Goal: Information Seeking & Learning: Check status

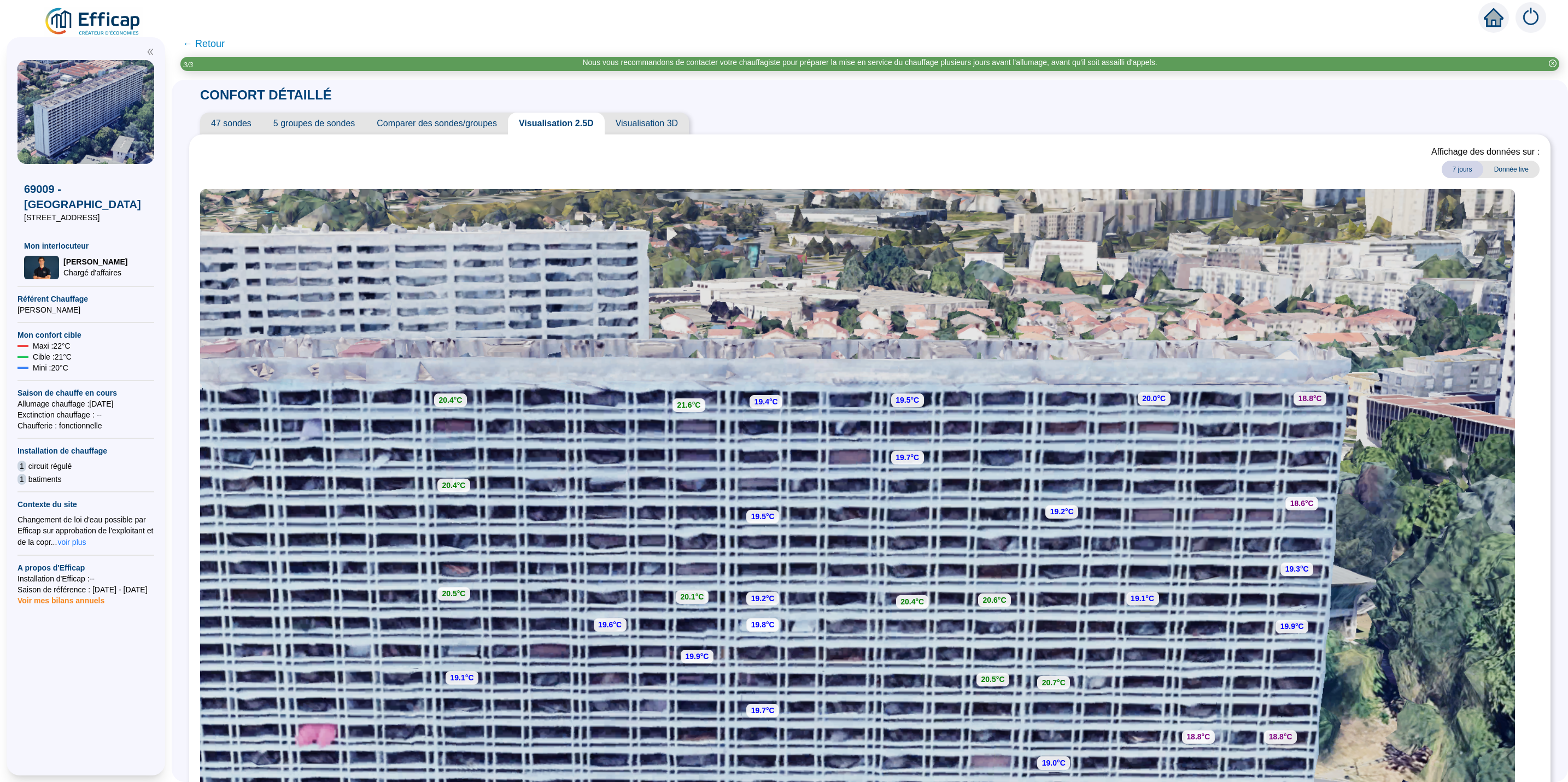
click at [238, 120] on span "47 sondes" at bounding box center [232, 124] width 62 height 21
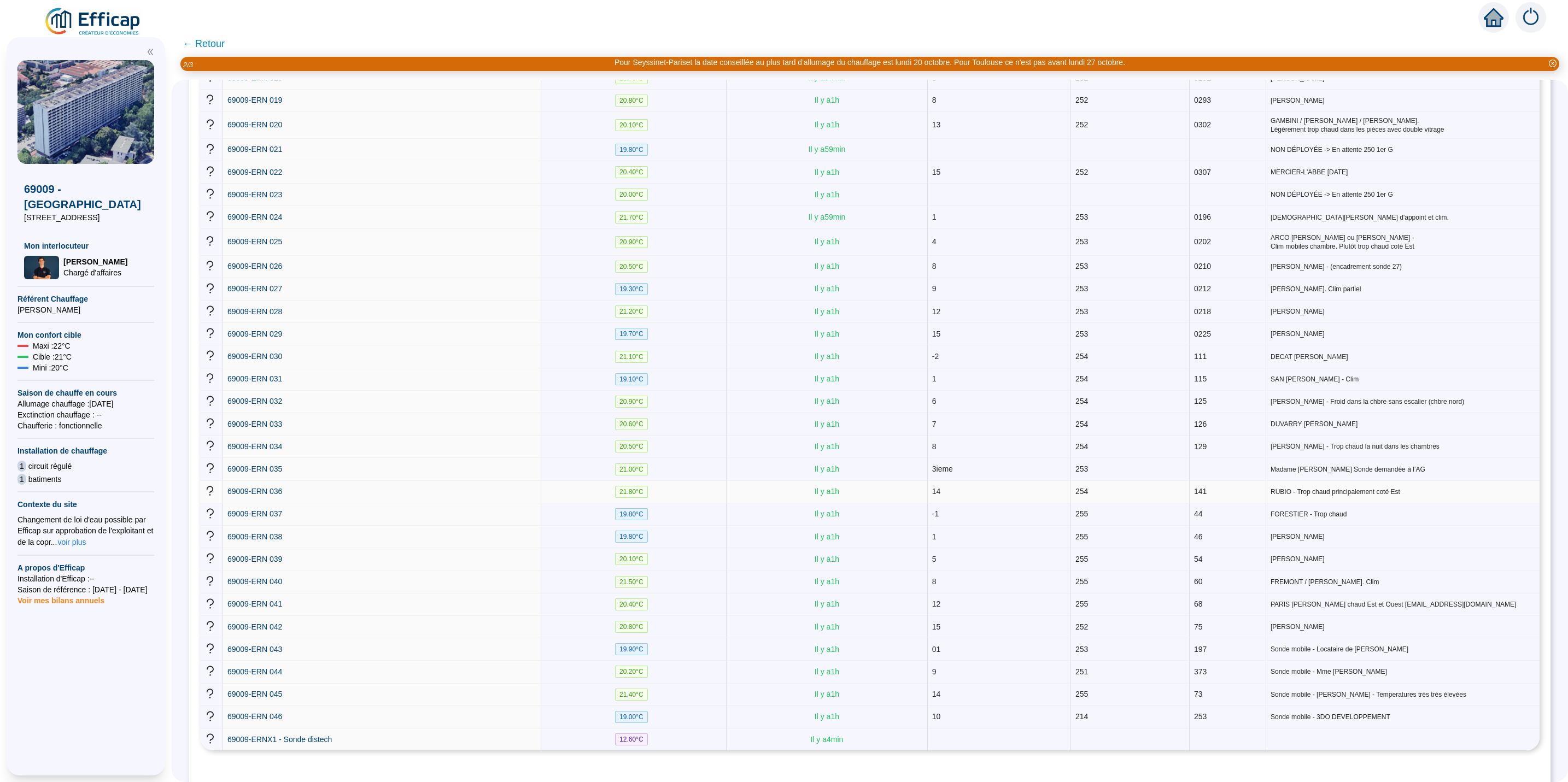
scroll to position [658, 0]
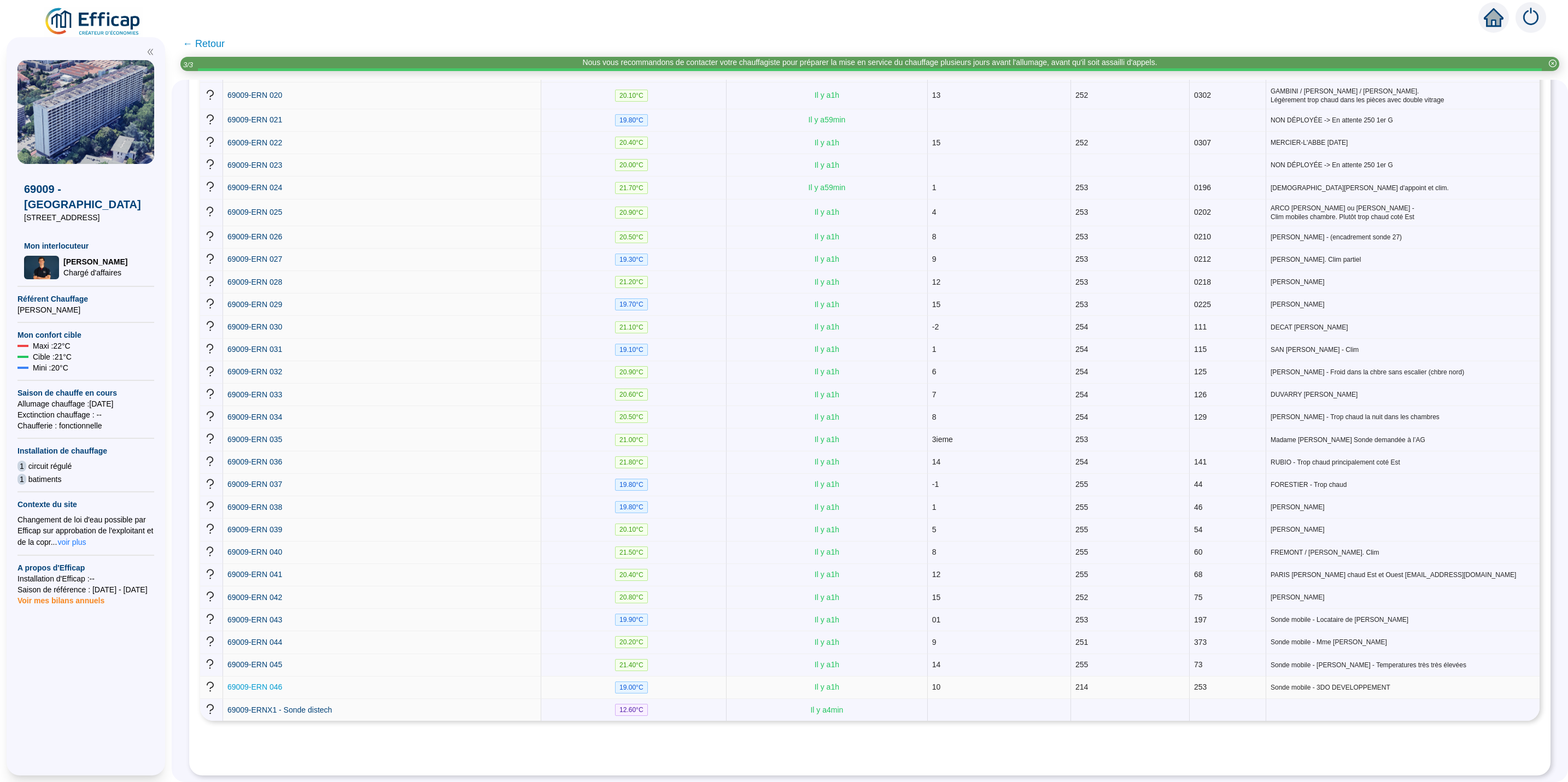
click at [254, 683] on span "69009-ERN 046" at bounding box center [255, 687] width 54 height 9
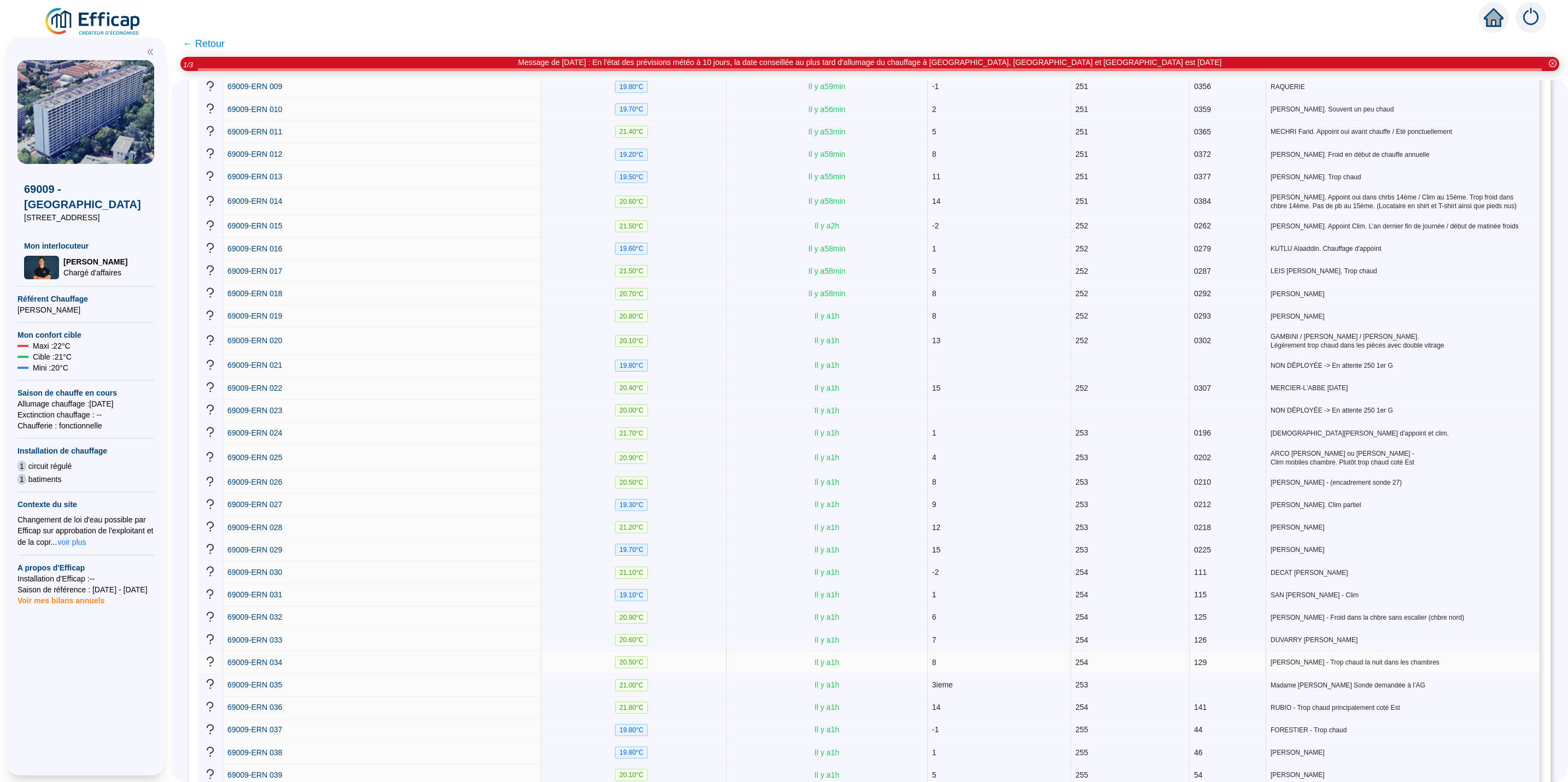
scroll to position [410, 0]
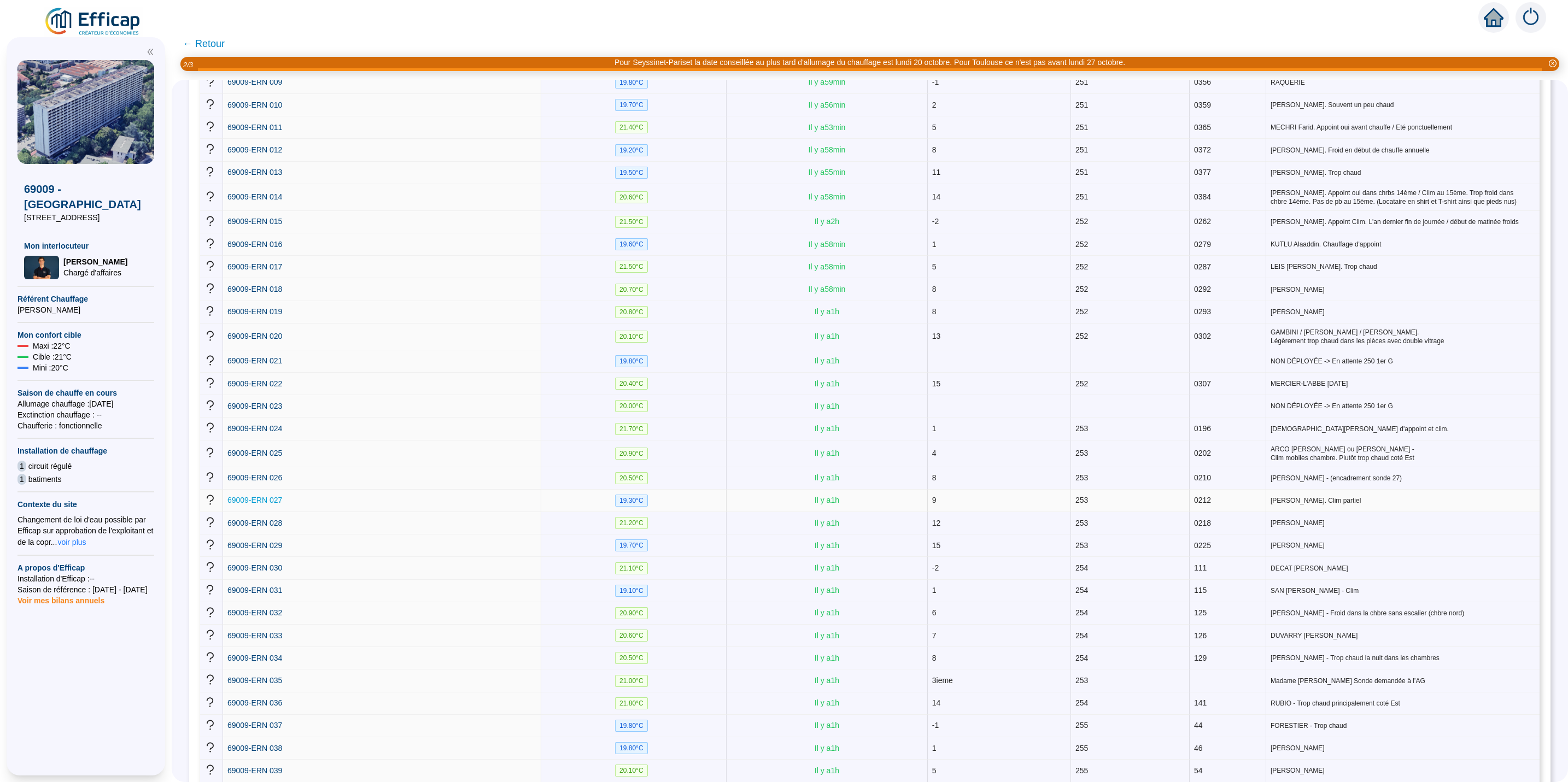
click at [272, 496] on span "69009-ERN 027" at bounding box center [255, 500] width 54 height 9
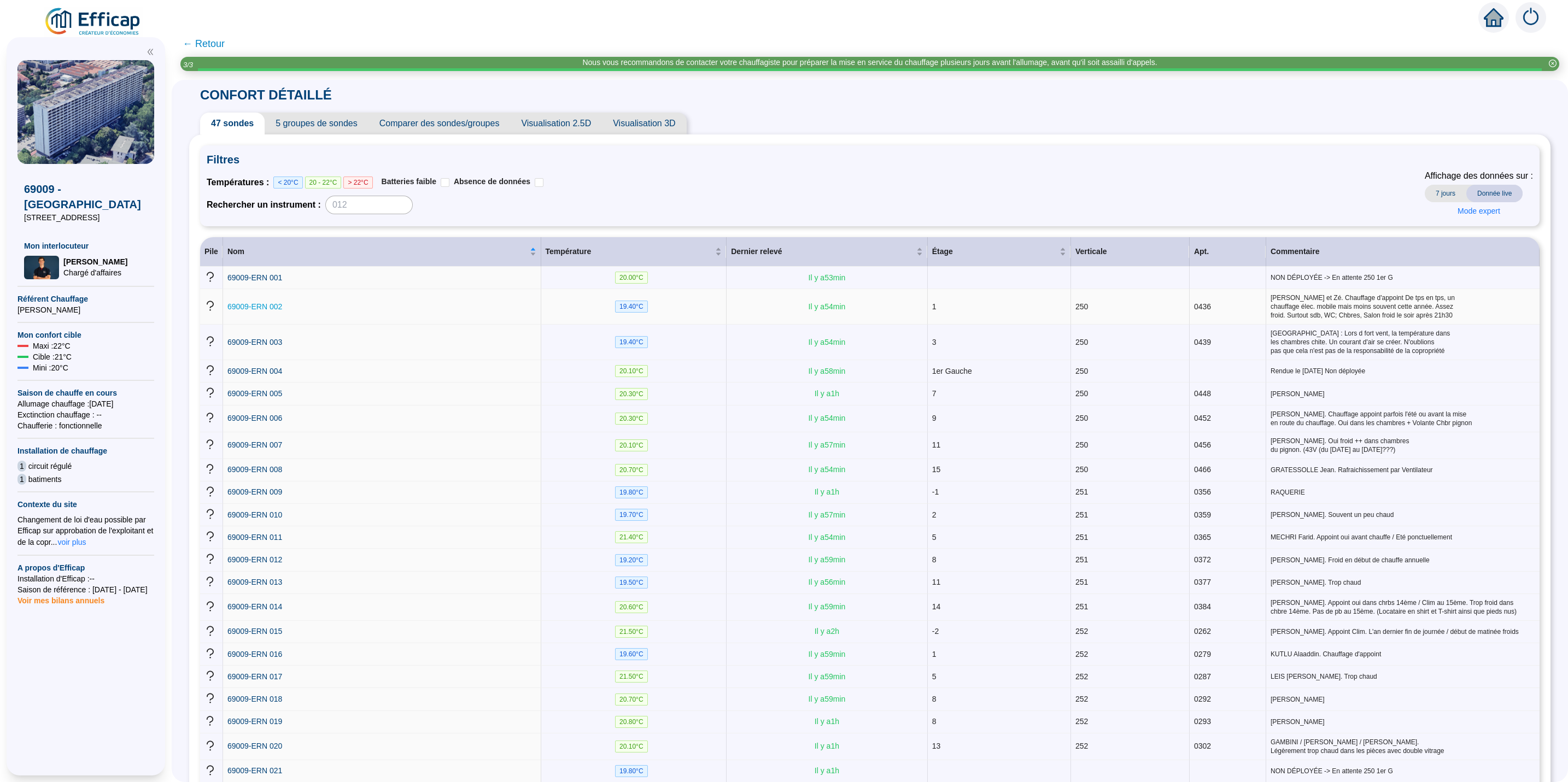
click at [261, 305] on span "69009-ERN 002" at bounding box center [255, 306] width 54 height 9
